Goal: Task Accomplishment & Management: Complete application form

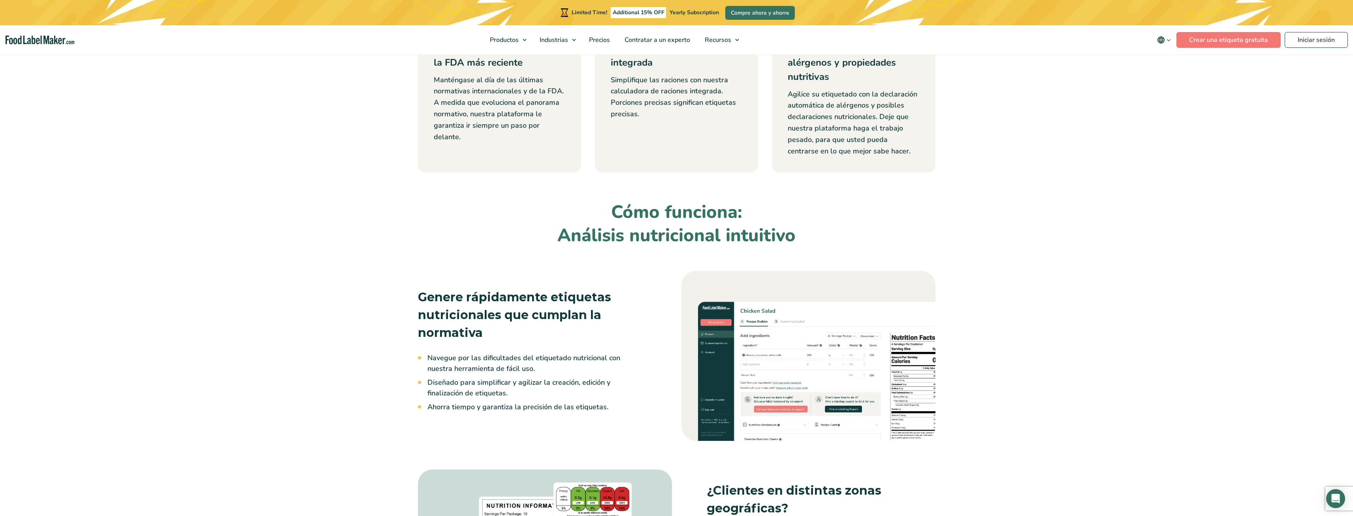
scroll to position [316, 0]
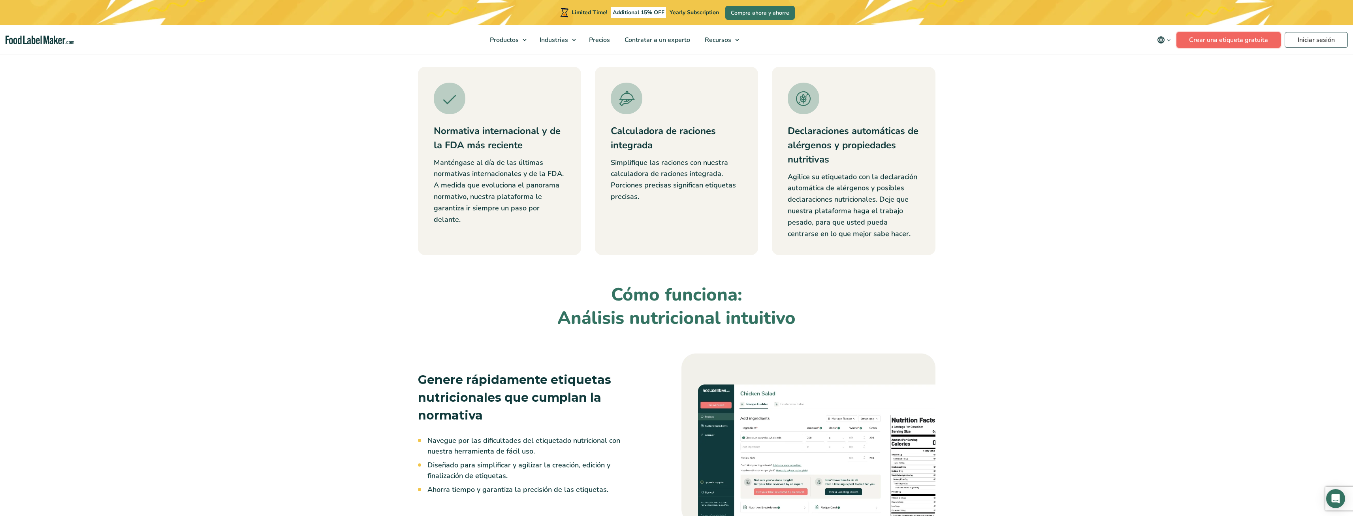
click at [1188, 44] on link "Crear una etiqueta gratuita" at bounding box center [1228, 40] width 104 height 16
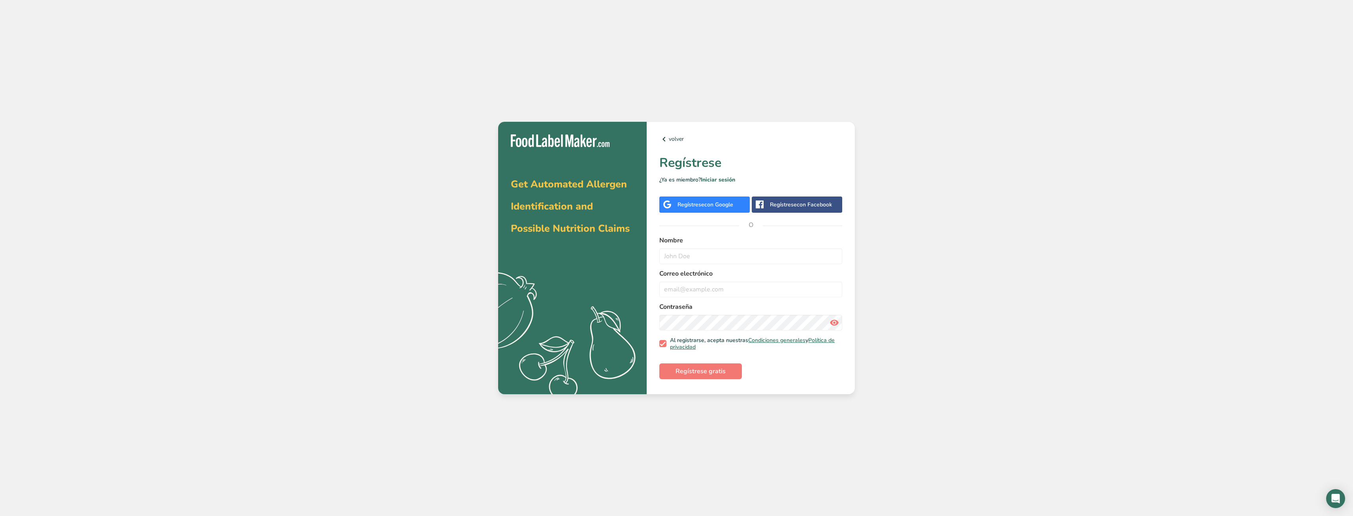
click at [708, 203] on span "con Google" at bounding box center [718, 205] width 29 height 8
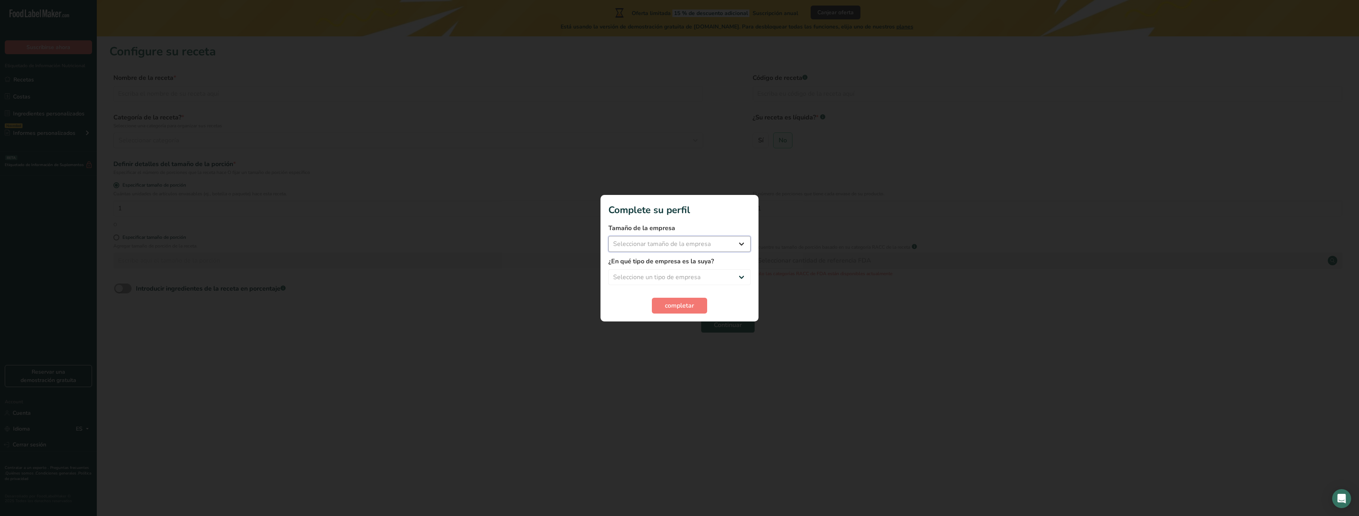
click at [712, 242] on select "Seleccionar tamaño de la empresa Menos de 10 empleados De 10 a 50 empleados De …" at bounding box center [679, 244] width 142 height 16
click at [704, 246] on select "Seleccionar tamaño de la empresa Menos de 10 empleados De 10 a 50 empleados De …" at bounding box center [679, 244] width 142 height 16
select select "1"
click at [608, 236] on select "Seleccionar tamaño de la empresa Menos de 10 empleados De 10 a 50 empleados De …" at bounding box center [679, 244] width 142 height 16
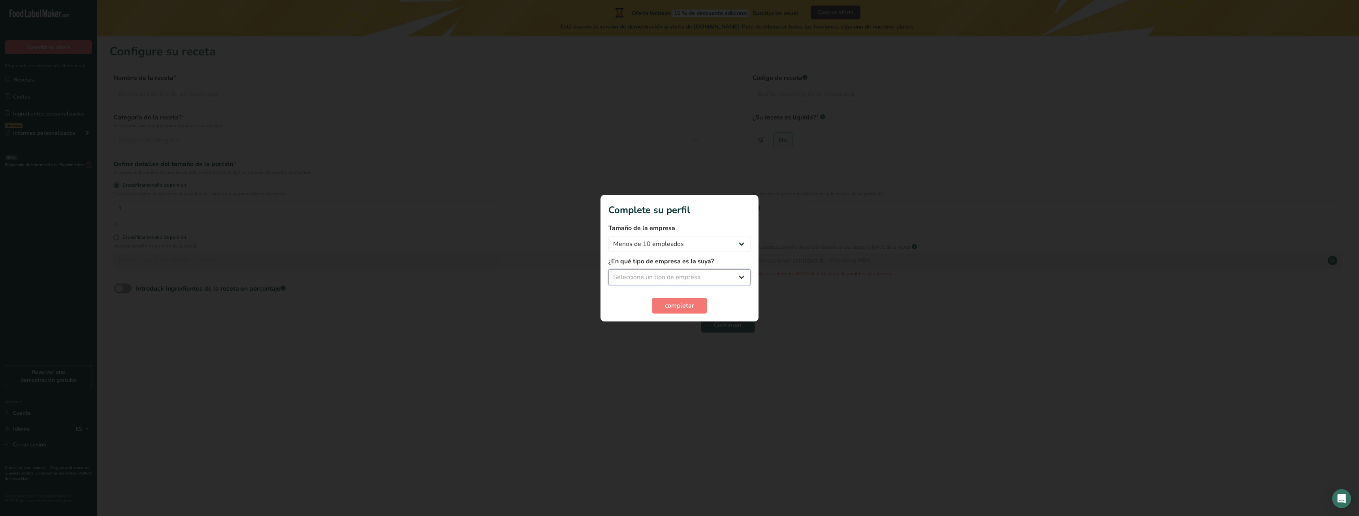
click at [689, 278] on select "Seleccione un tipo de empresa Fabricante de alimentos envasados Restaurante y c…" at bounding box center [679, 277] width 142 height 16
select select "8"
click at [608, 269] on select "Seleccione un tipo de empresa Fabricante de alimentos envasados Restaurante y c…" at bounding box center [679, 277] width 142 height 16
click at [676, 312] on button "completar" at bounding box center [679, 305] width 55 height 16
